Goal: Transaction & Acquisition: Purchase product/service

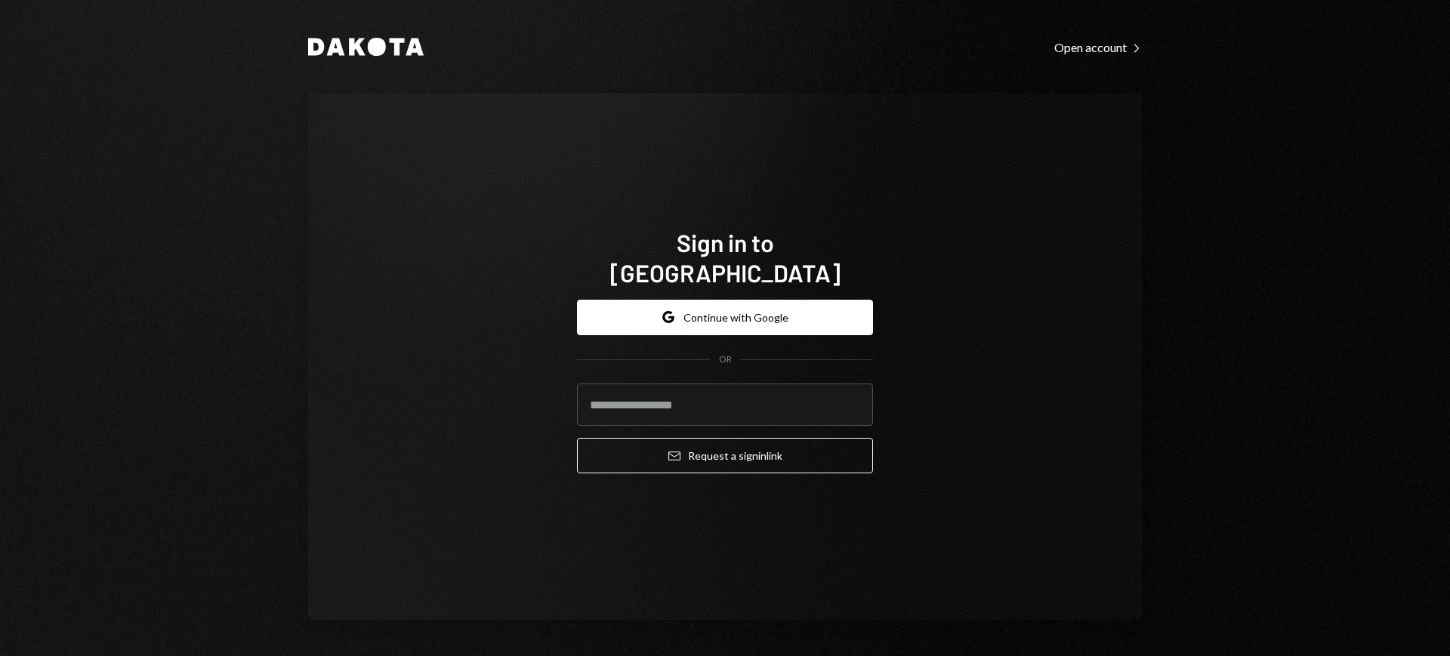
click at [0, 656] on com-1password-button at bounding box center [0, 656] width 0 height 0
type input "**********"
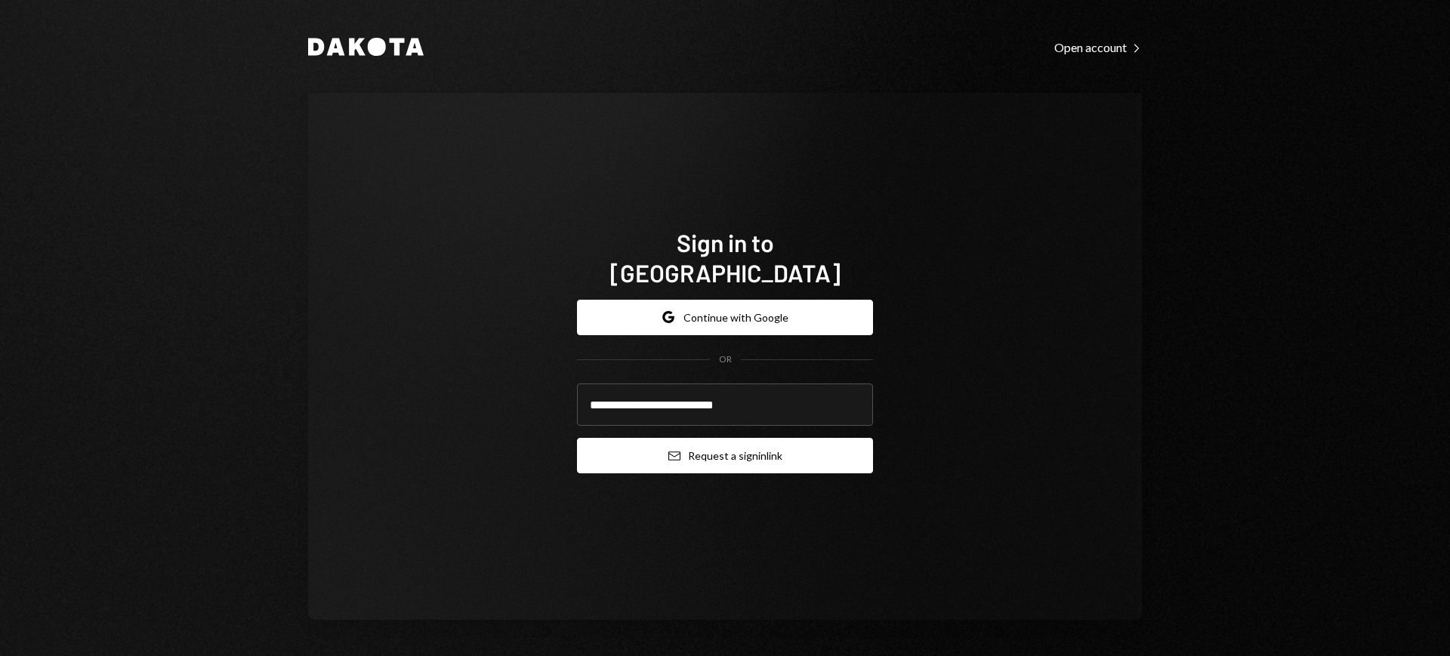
click at [719, 438] on button "Email Request a sign in link" at bounding box center [725, 456] width 296 height 36
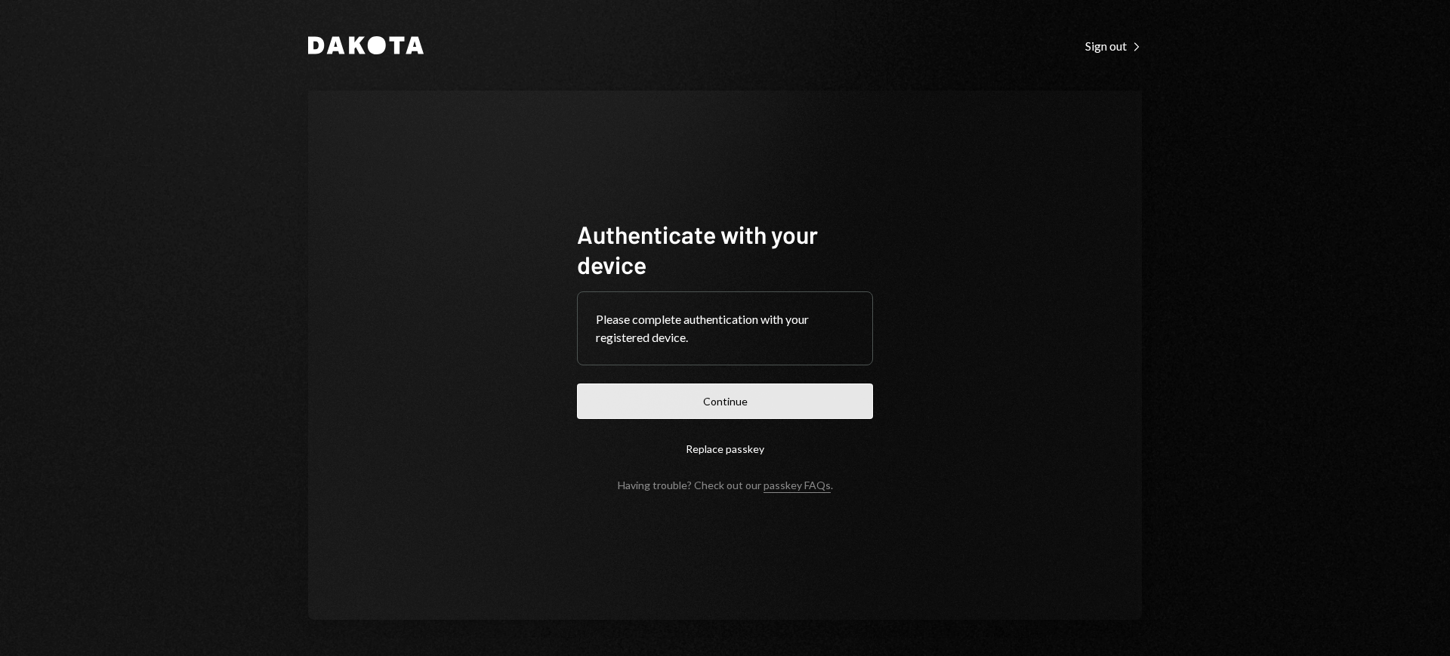
click at [752, 400] on button "Continue" at bounding box center [725, 402] width 296 height 36
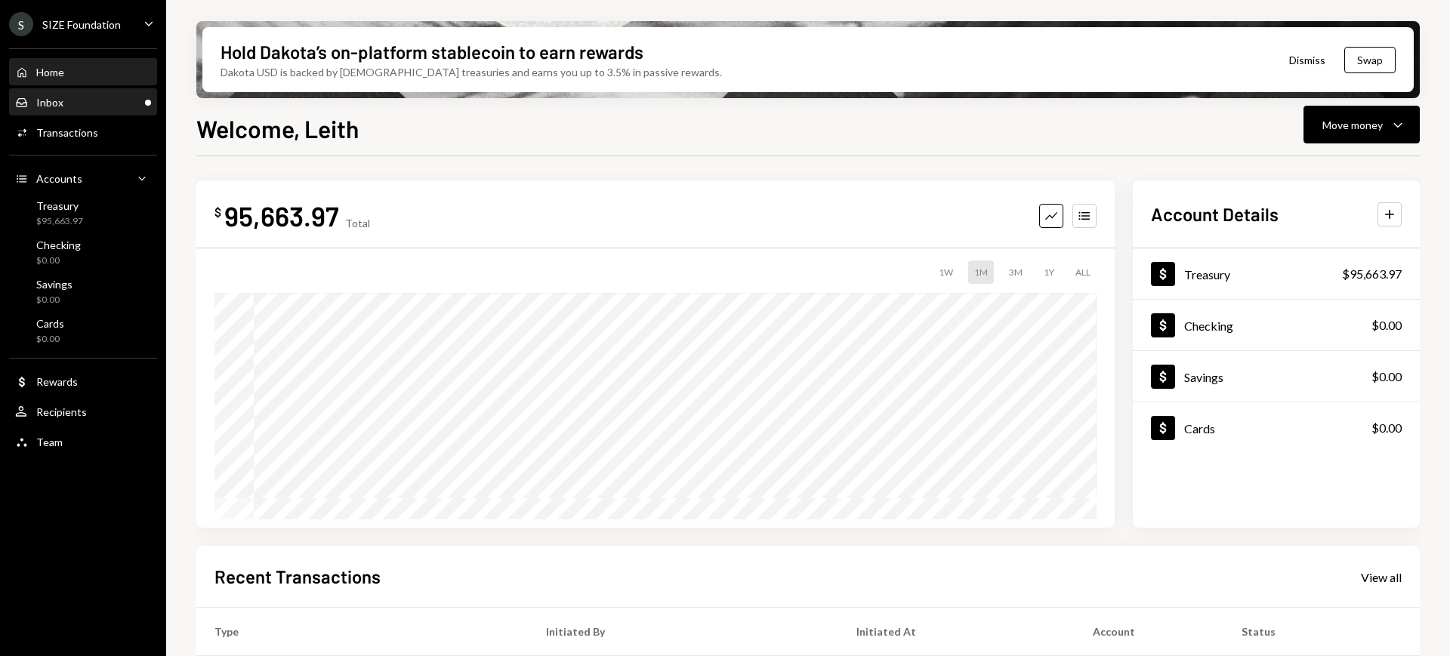
click at [88, 109] on div "Inbox Inbox" at bounding box center [83, 103] width 136 height 26
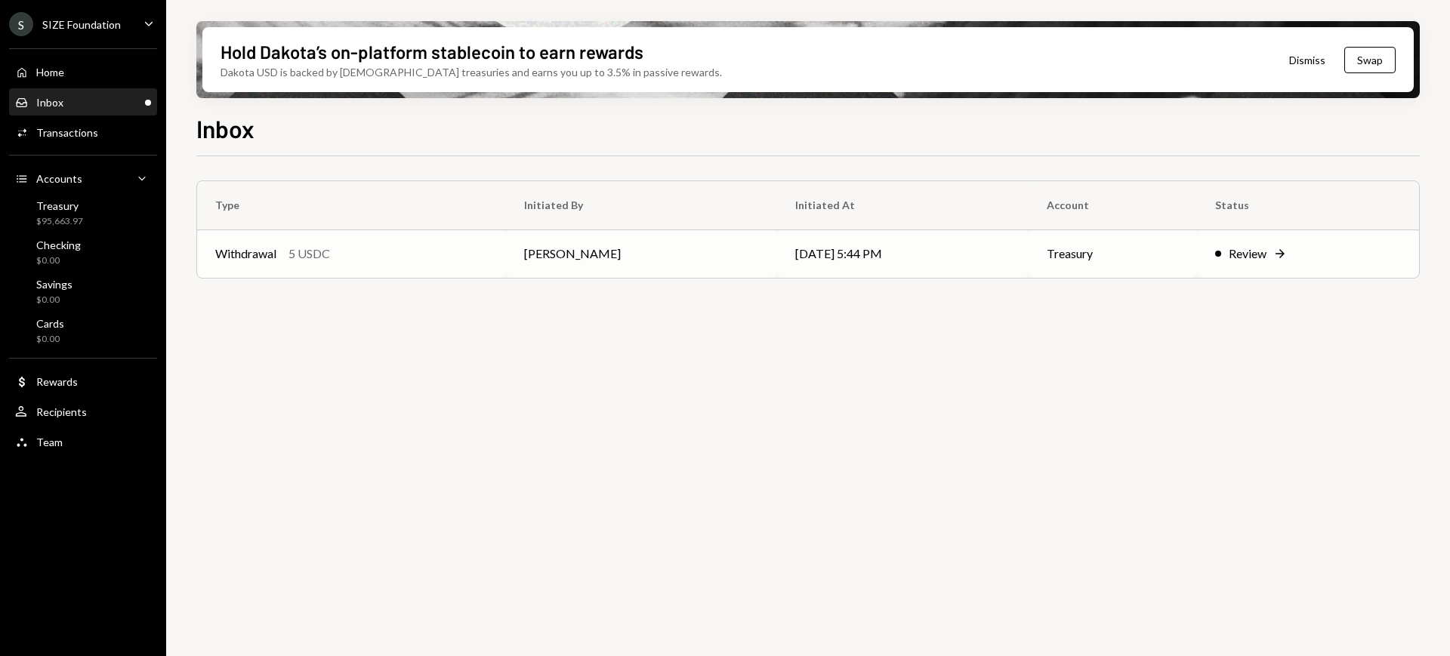
click at [1257, 255] on div "Review" at bounding box center [1248, 254] width 38 height 18
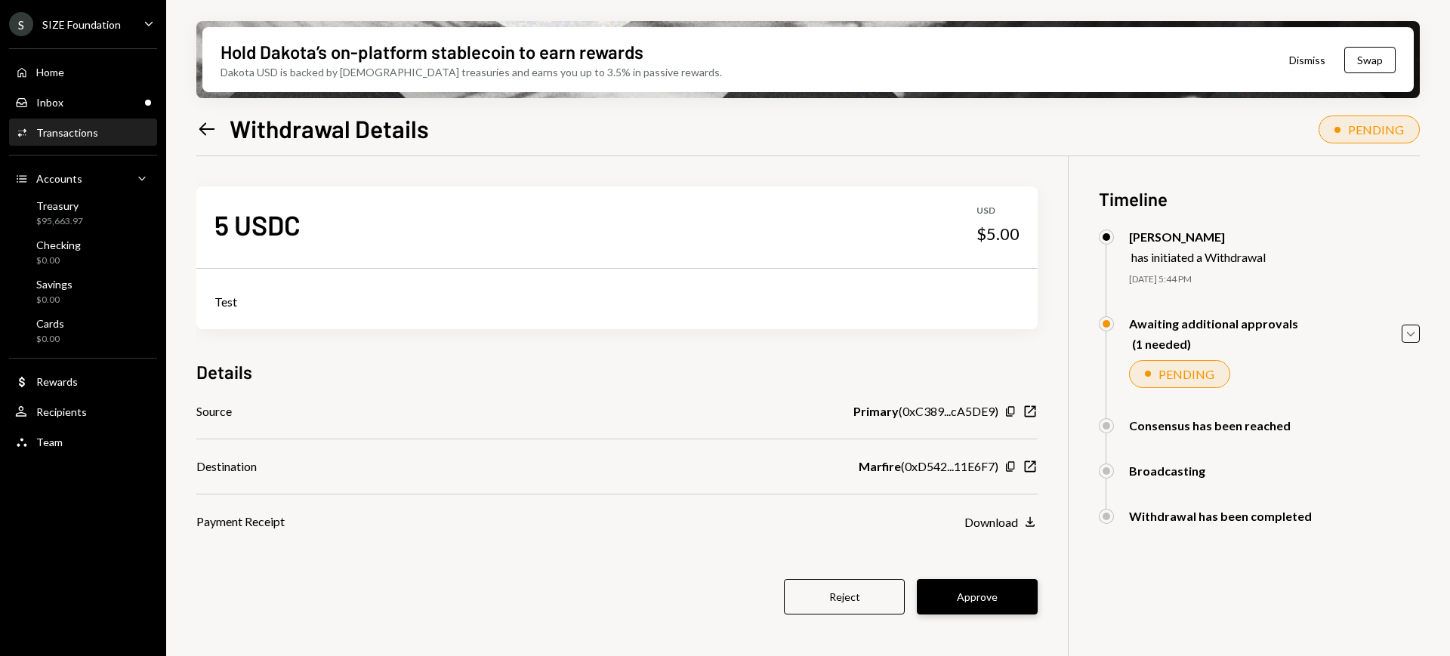
click at [998, 590] on button "Approve" at bounding box center [977, 597] width 121 height 36
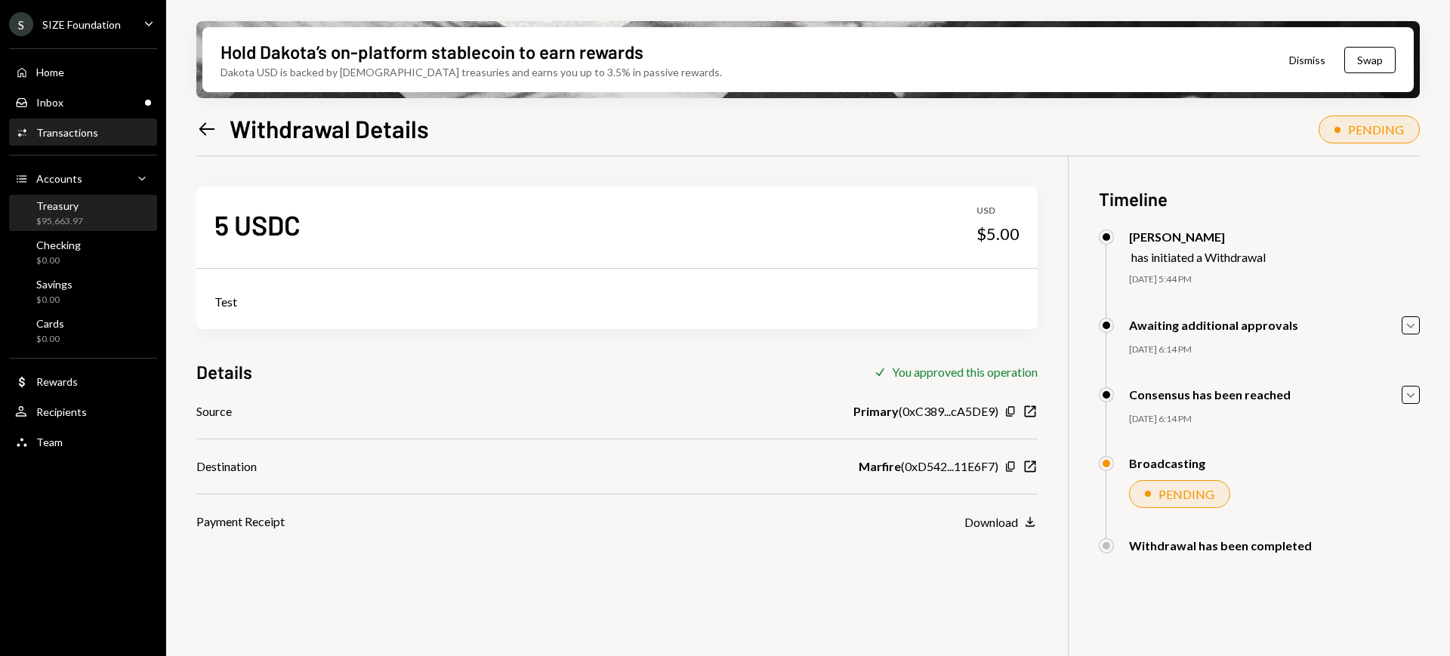
click at [97, 212] on div "Treasury $95,663.97" at bounding box center [83, 213] width 136 height 29
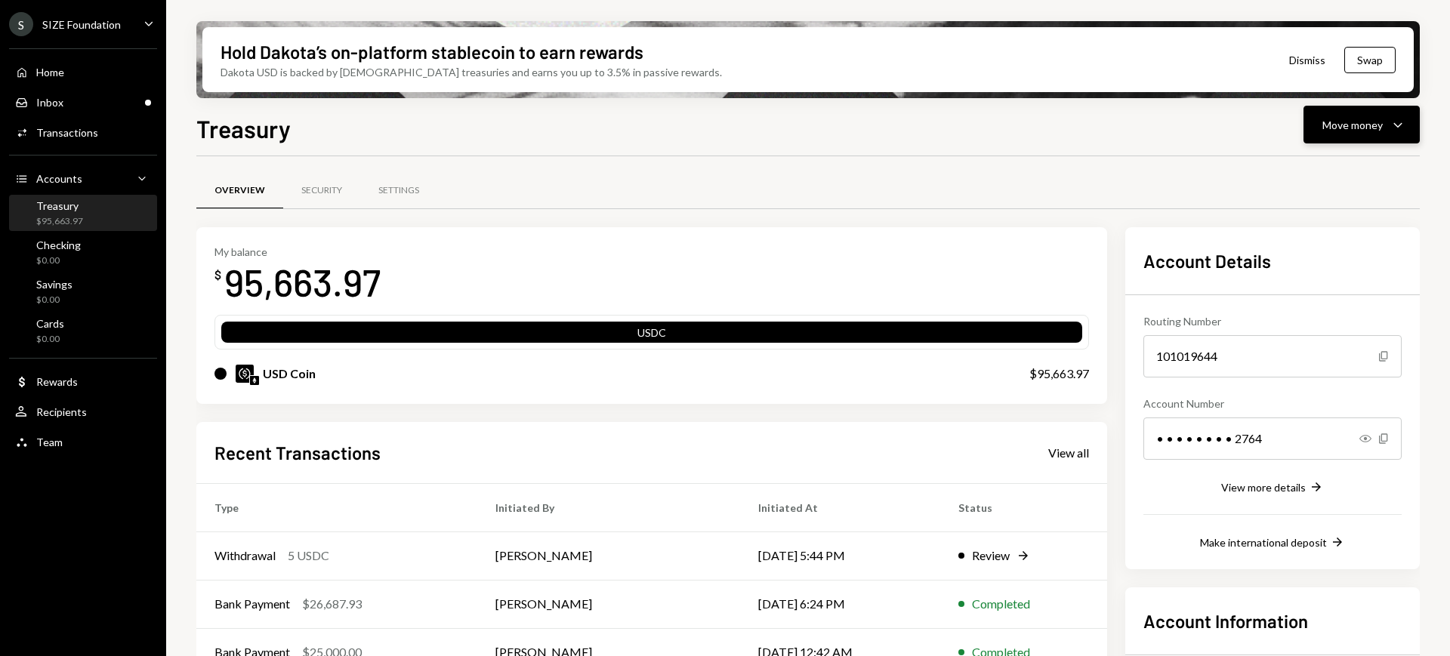
click at [1405, 132] on icon "Caret Down" at bounding box center [1398, 125] width 18 height 18
click at [1350, 177] on div "Send" at bounding box center [1350, 170] width 110 height 16
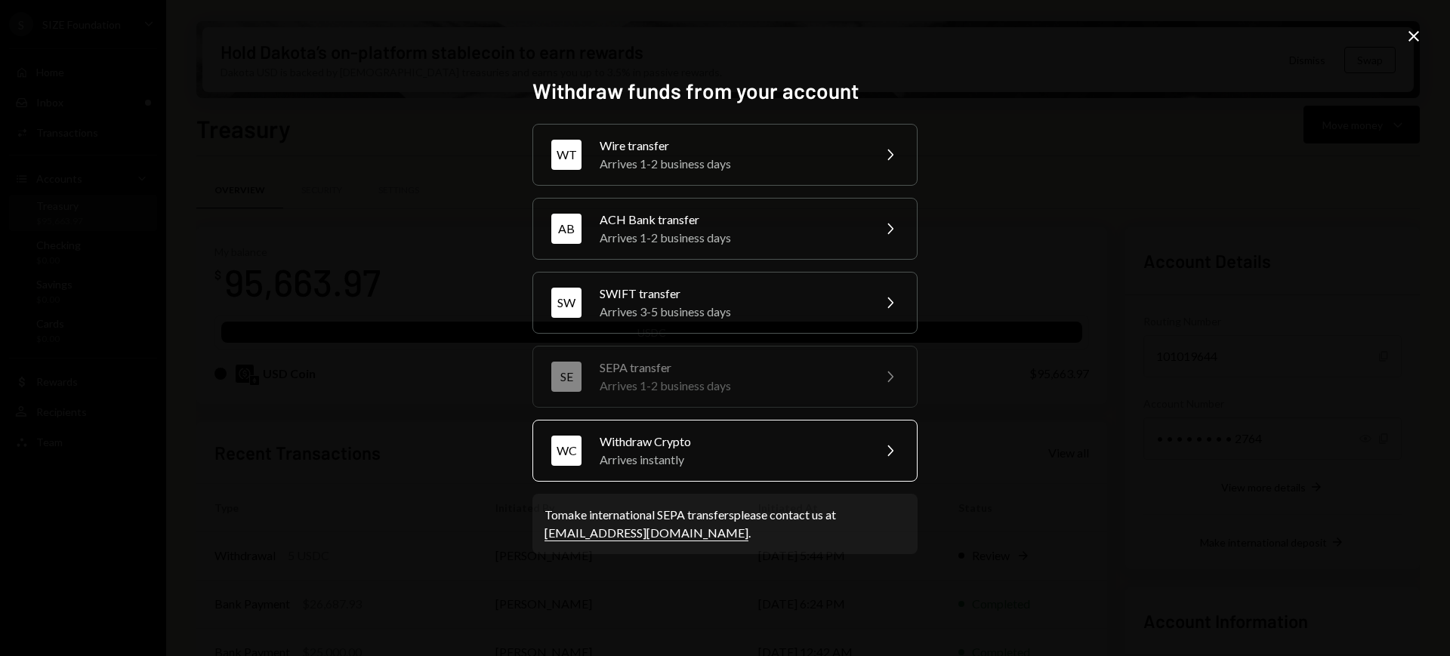
click at [807, 448] on div "Withdraw Crypto" at bounding box center [731, 442] width 263 height 18
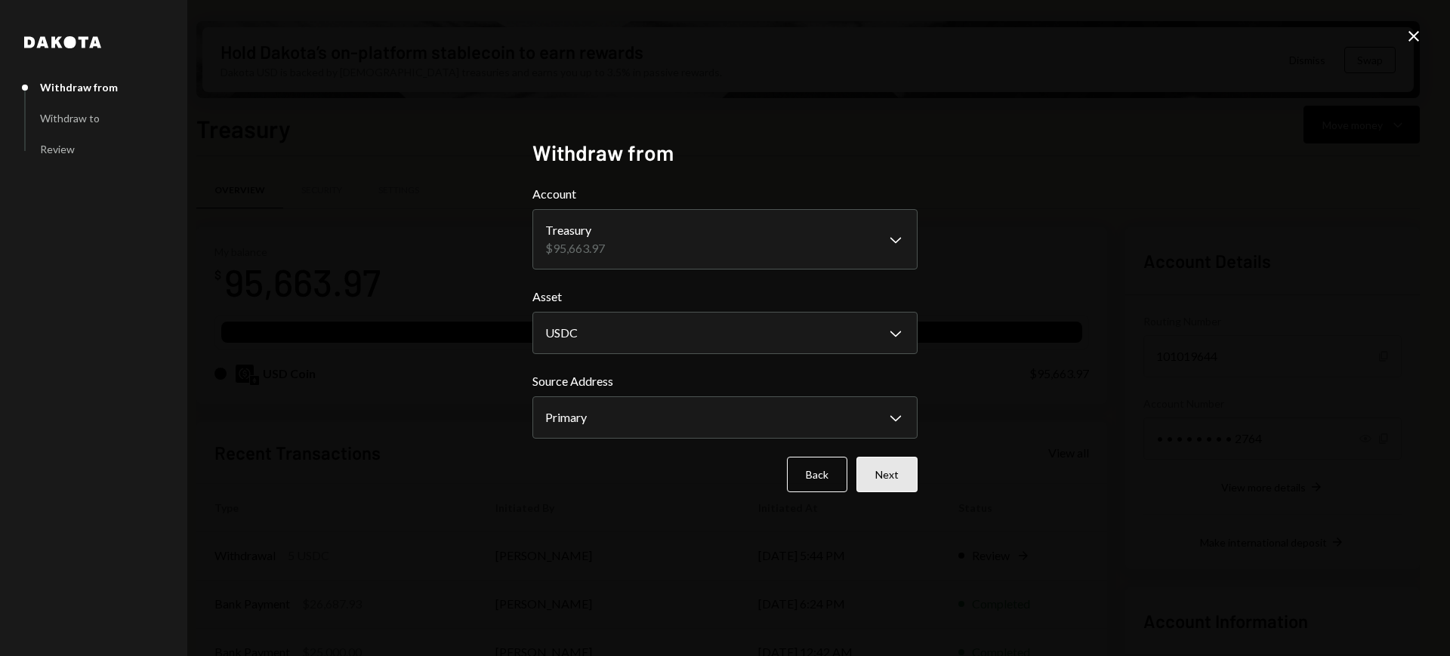
click at [888, 463] on button "Next" at bounding box center [887, 475] width 61 height 36
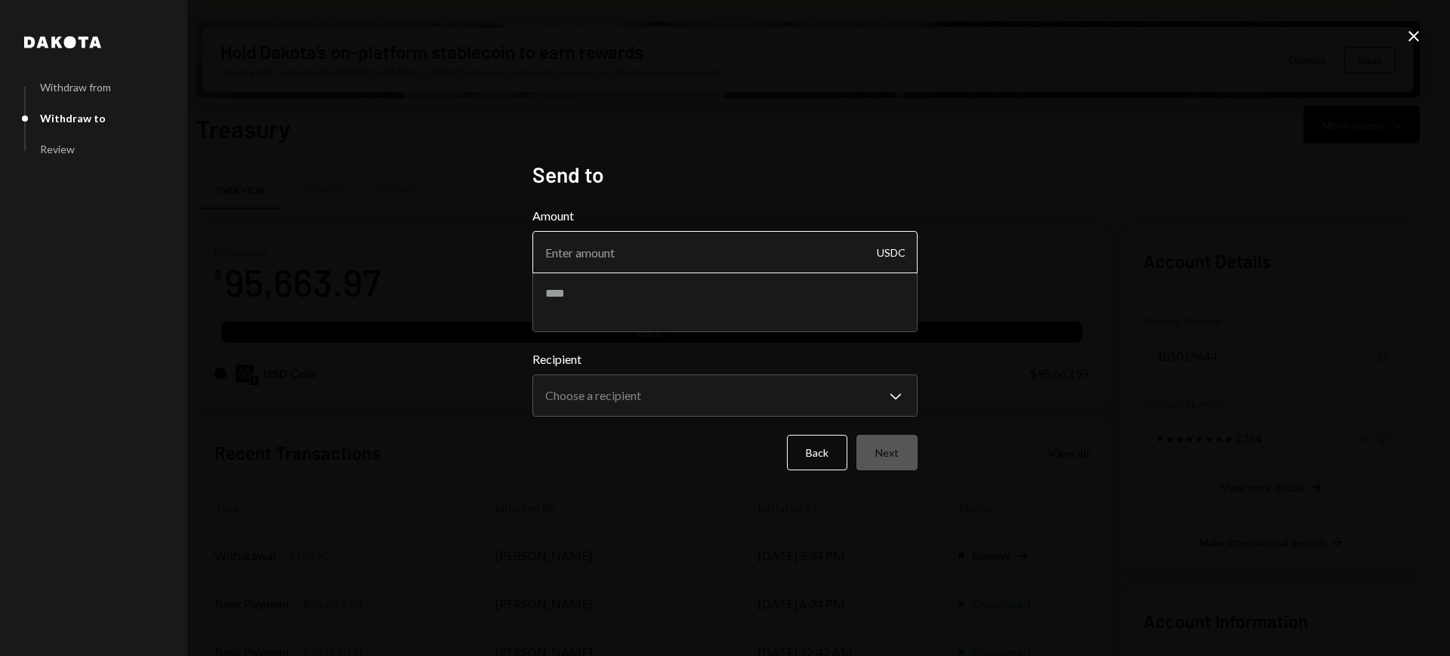
click at [783, 260] on input "Amount" at bounding box center [725, 252] width 385 height 42
type input "5"
click at [804, 311] on textarea at bounding box center [725, 302] width 385 height 60
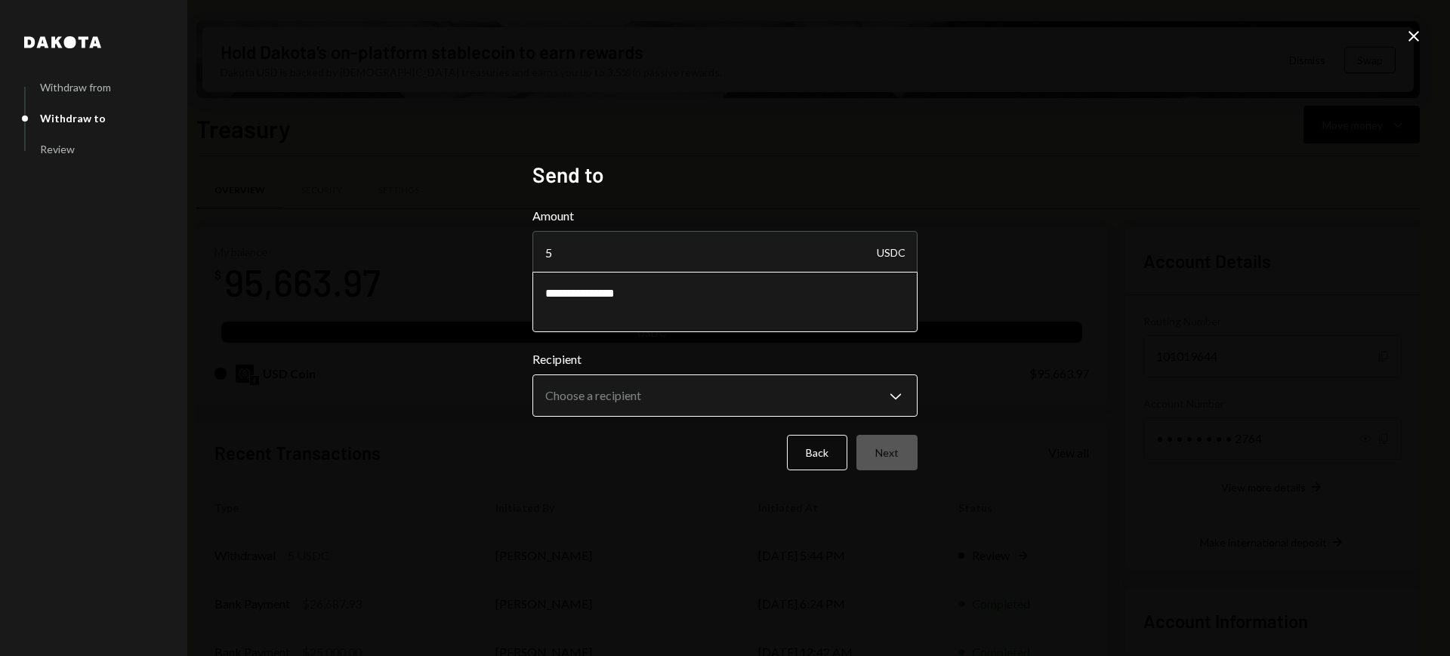
type textarea "**********"
click at [823, 394] on body "S SIZE Foundation Caret Down Home Home Inbox Inbox Activities Transactions Acco…" at bounding box center [725, 328] width 1450 height 656
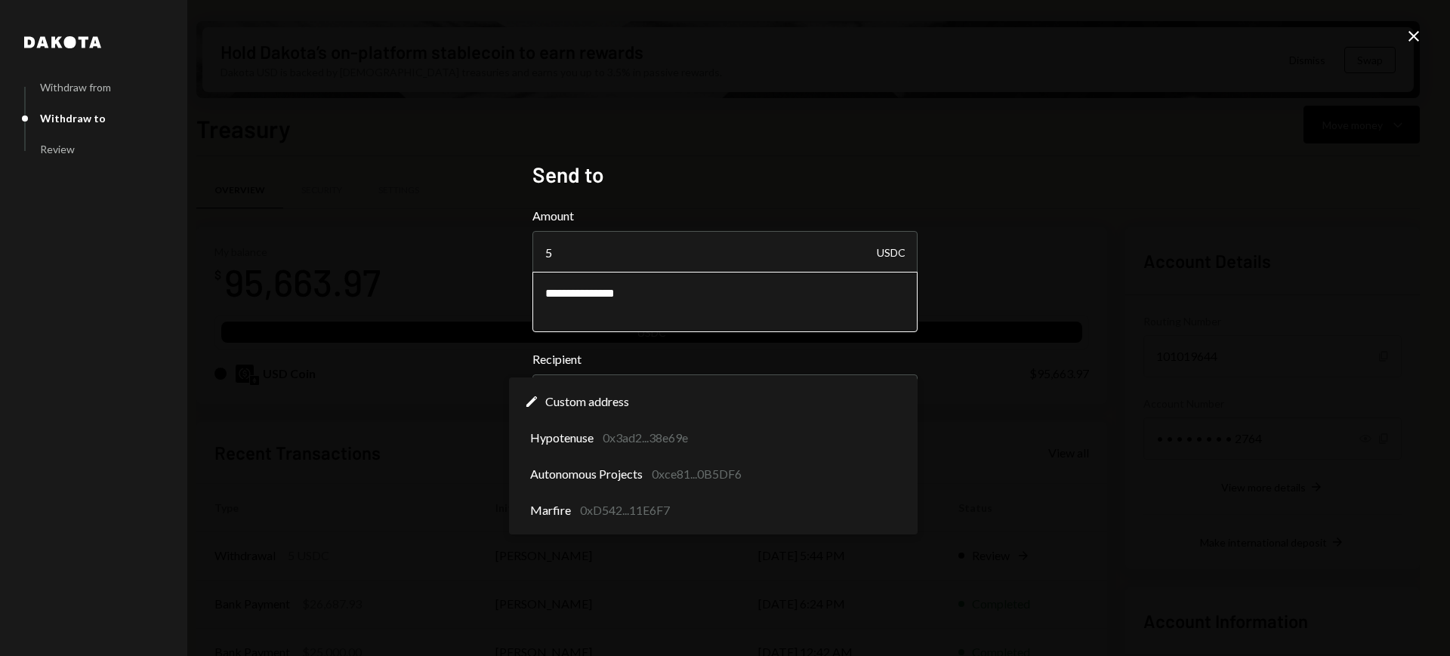
select select "**********"
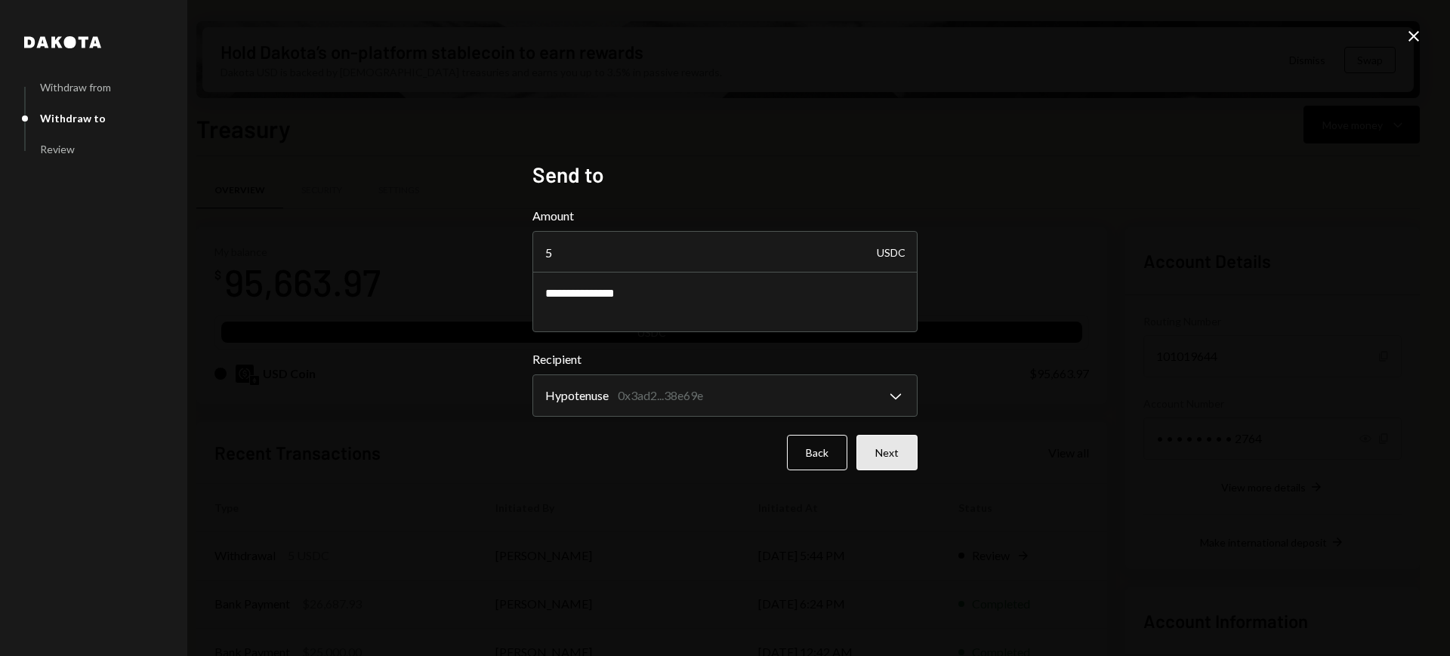
click at [873, 458] on button "Next" at bounding box center [887, 453] width 61 height 36
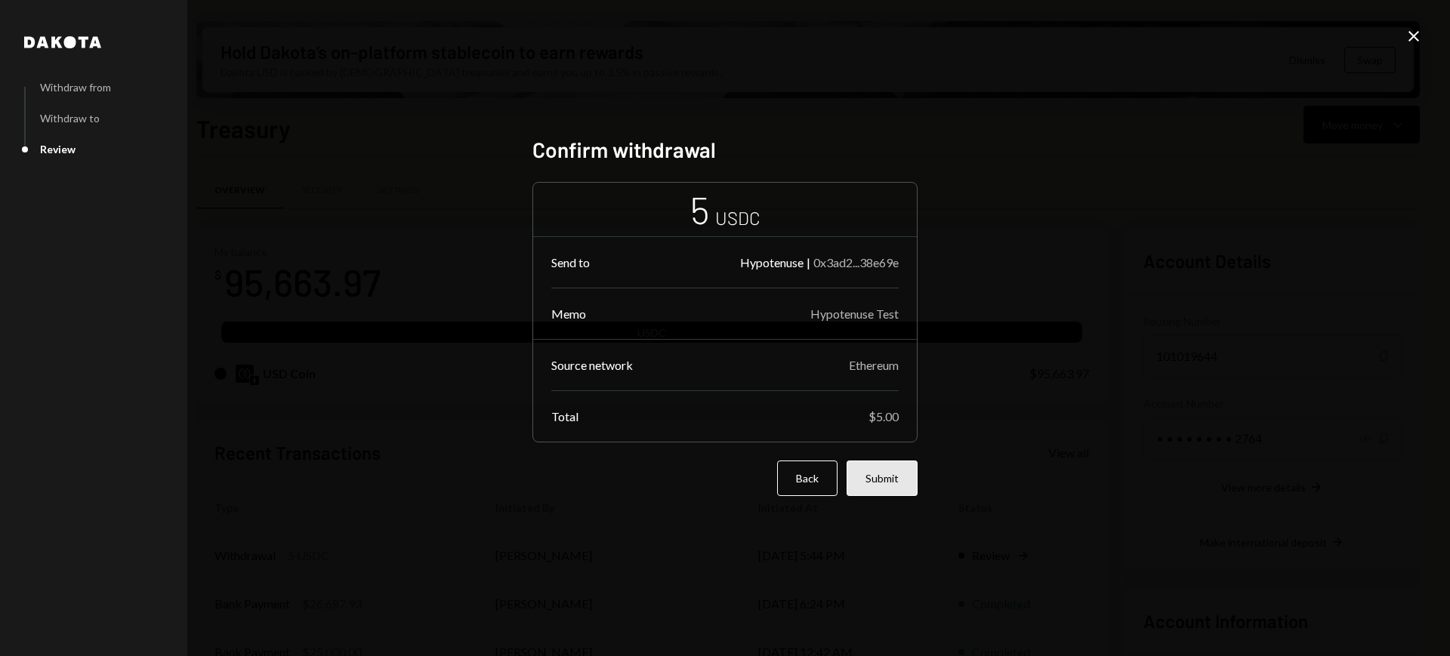
click at [873, 471] on button "Submit" at bounding box center [882, 479] width 71 height 36
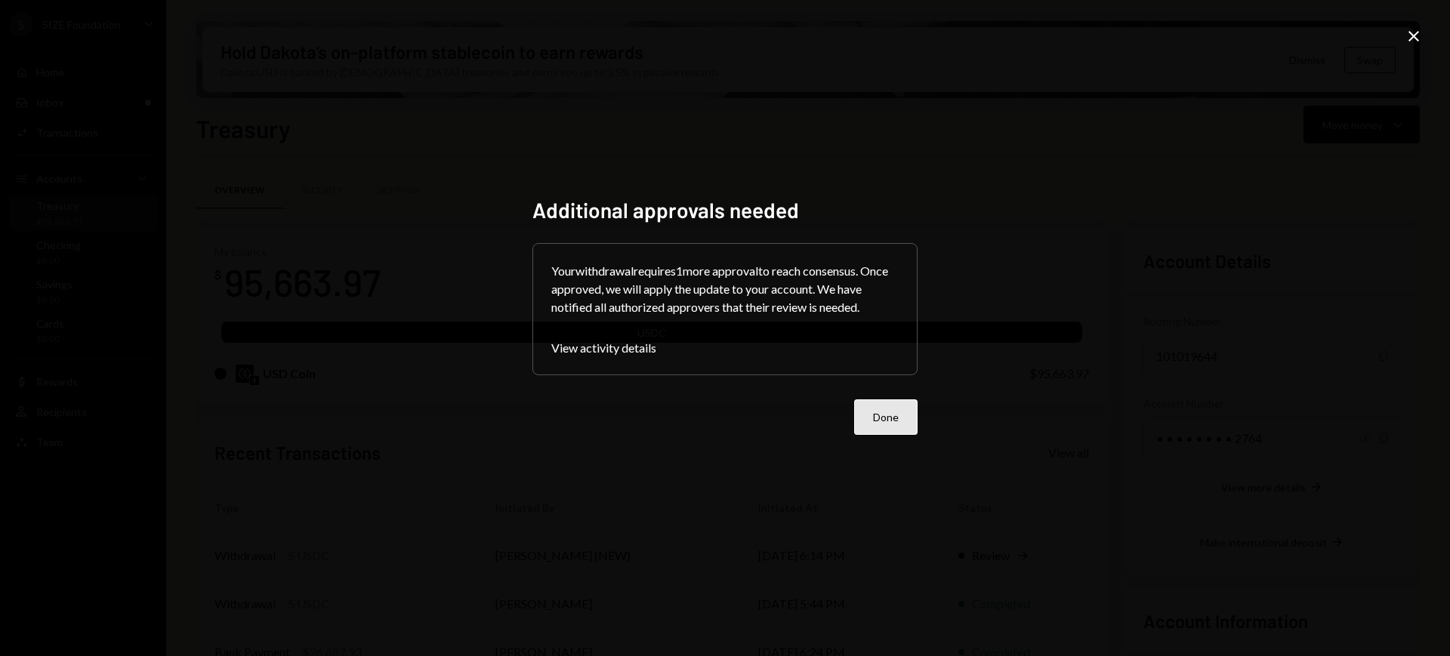
click at [869, 425] on button "Done" at bounding box center [885, 418] width 63 height 36
